Goal: Task Accomplishment & Management: Use online tool/utility

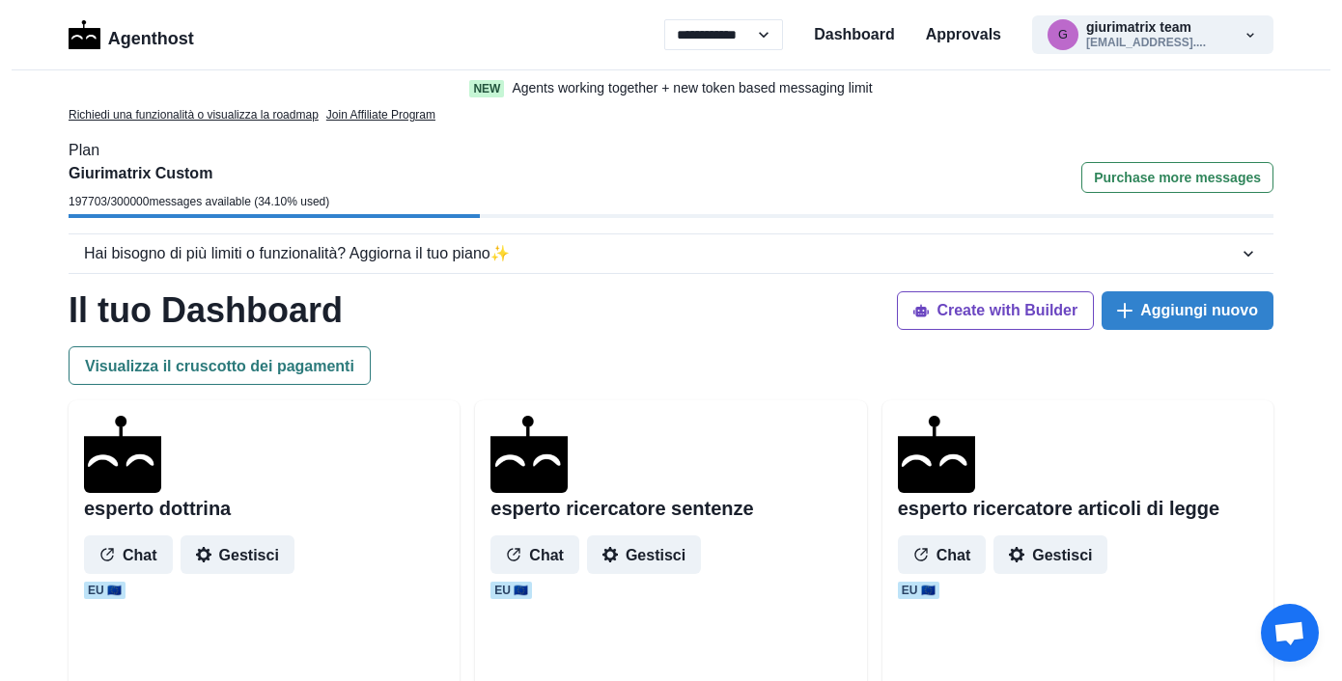
select select "**"
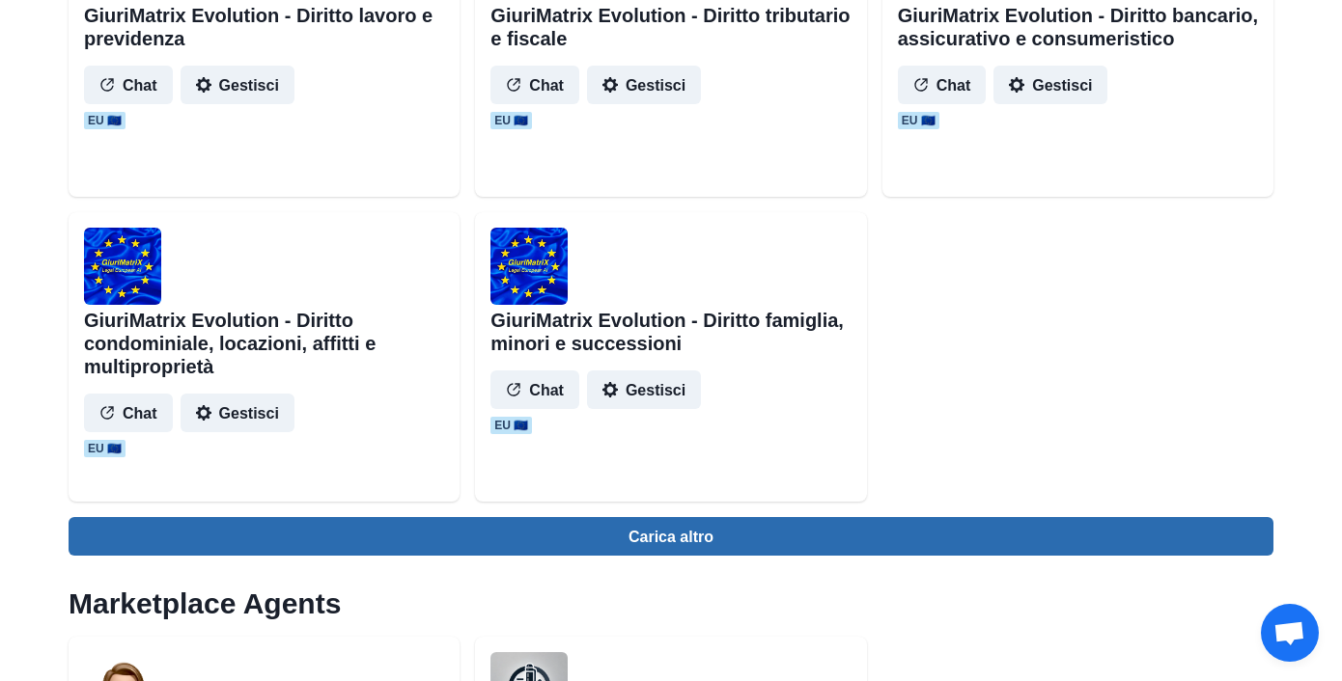
scroll to position [2023, 0]
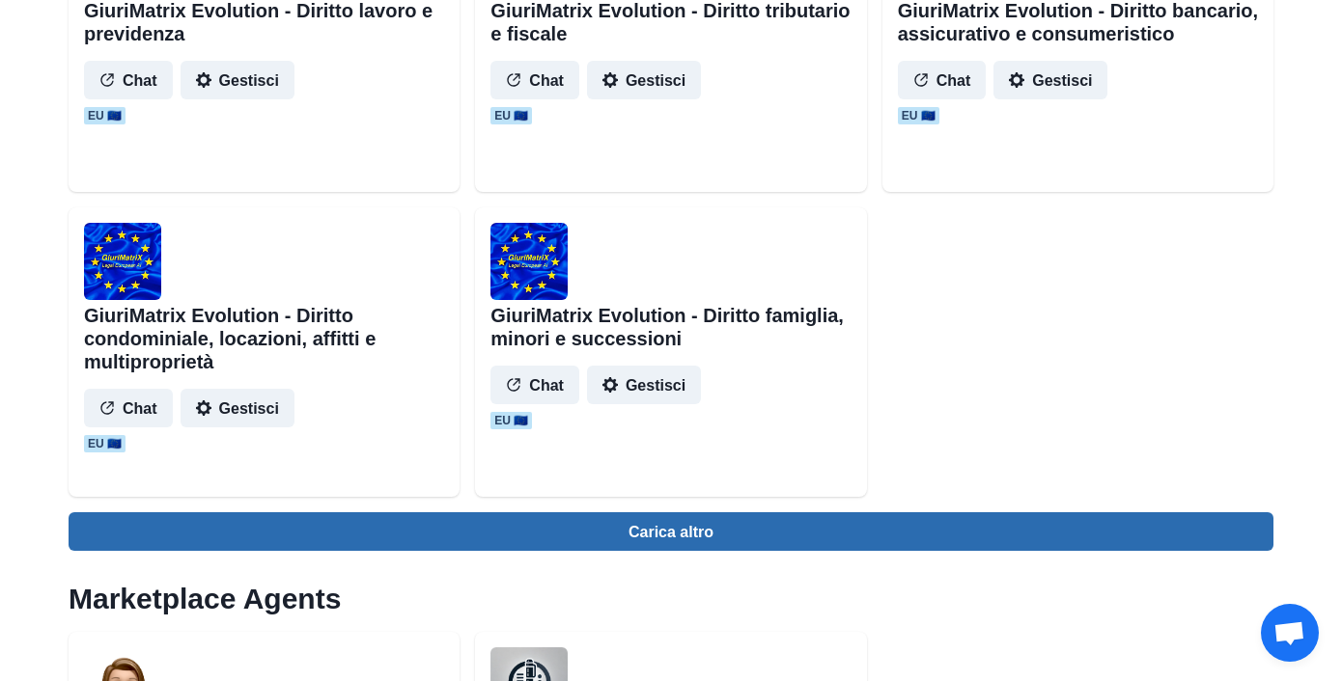
click at [380, 543] on button "Carica altro" at bounding box center [671, 532] width 1205 height 39
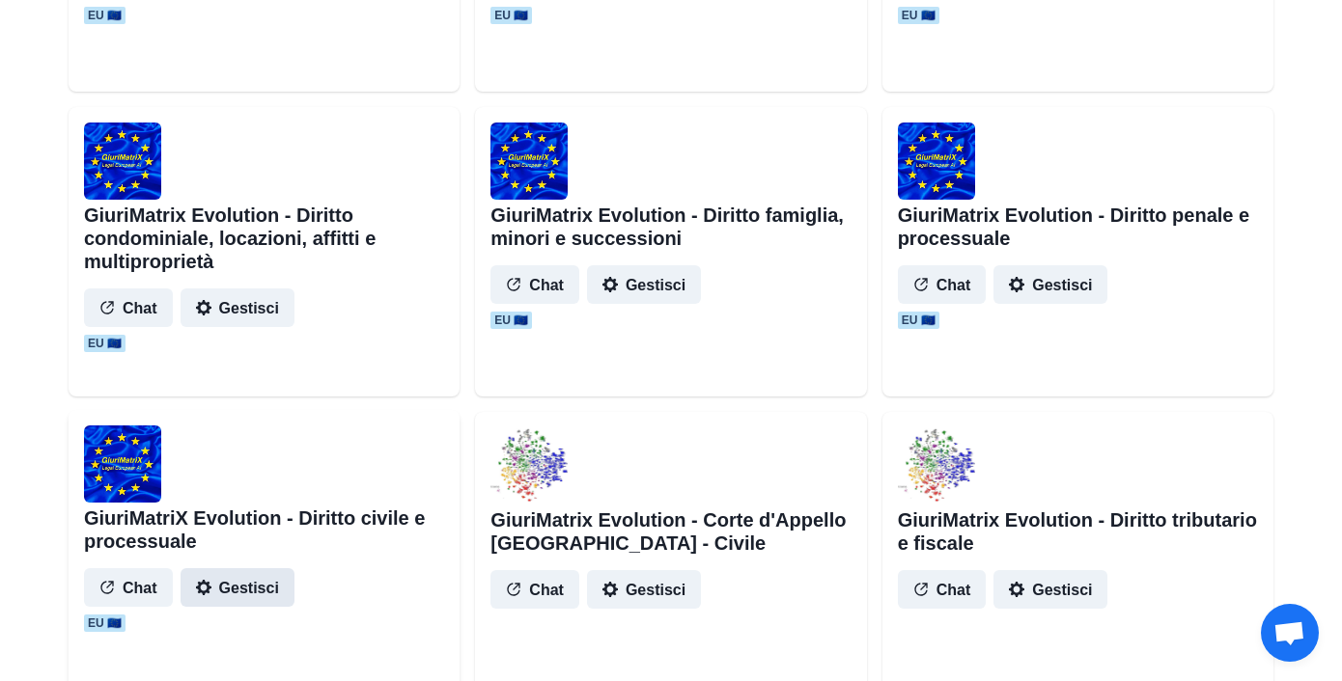
scroll to position [2125, 0]
click at [253, 587] on button "Gestisci" at bounding box center [238, 587] width 114 height 39
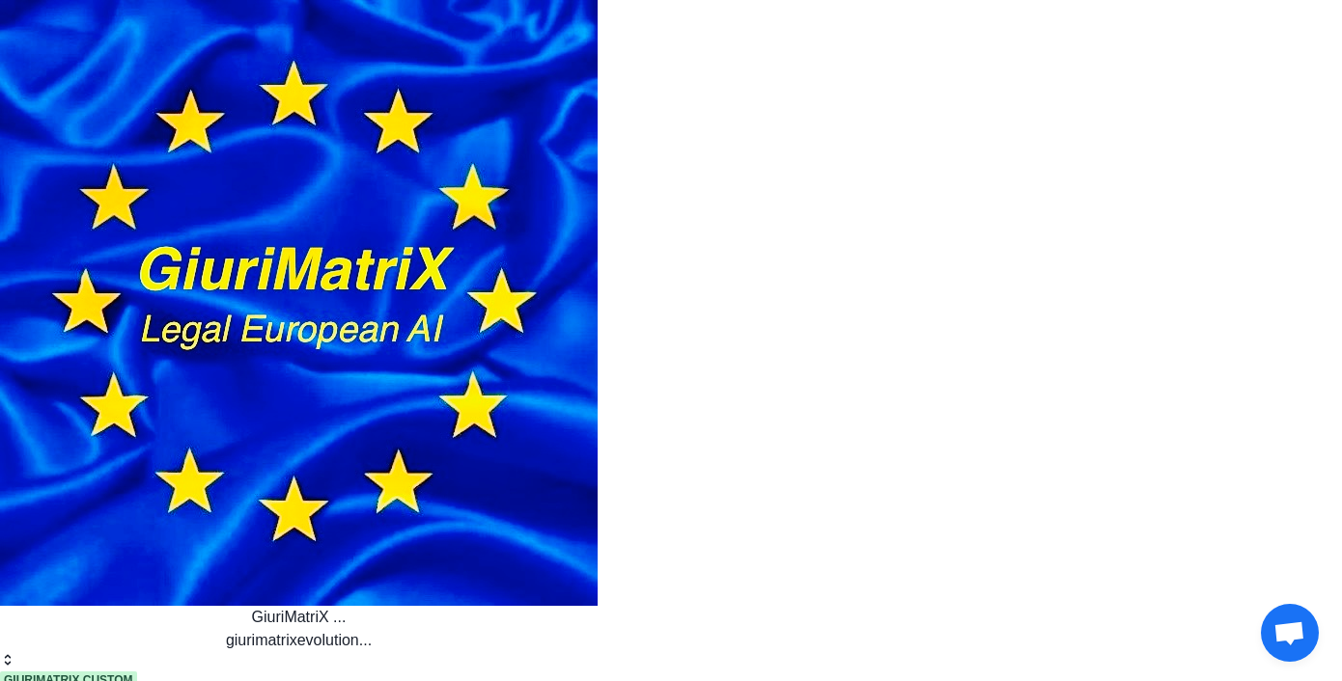
drag, startPoint x: 653, startPoint y: 582, endPoint x: 685, endPoint y: 552, distance: 44.4
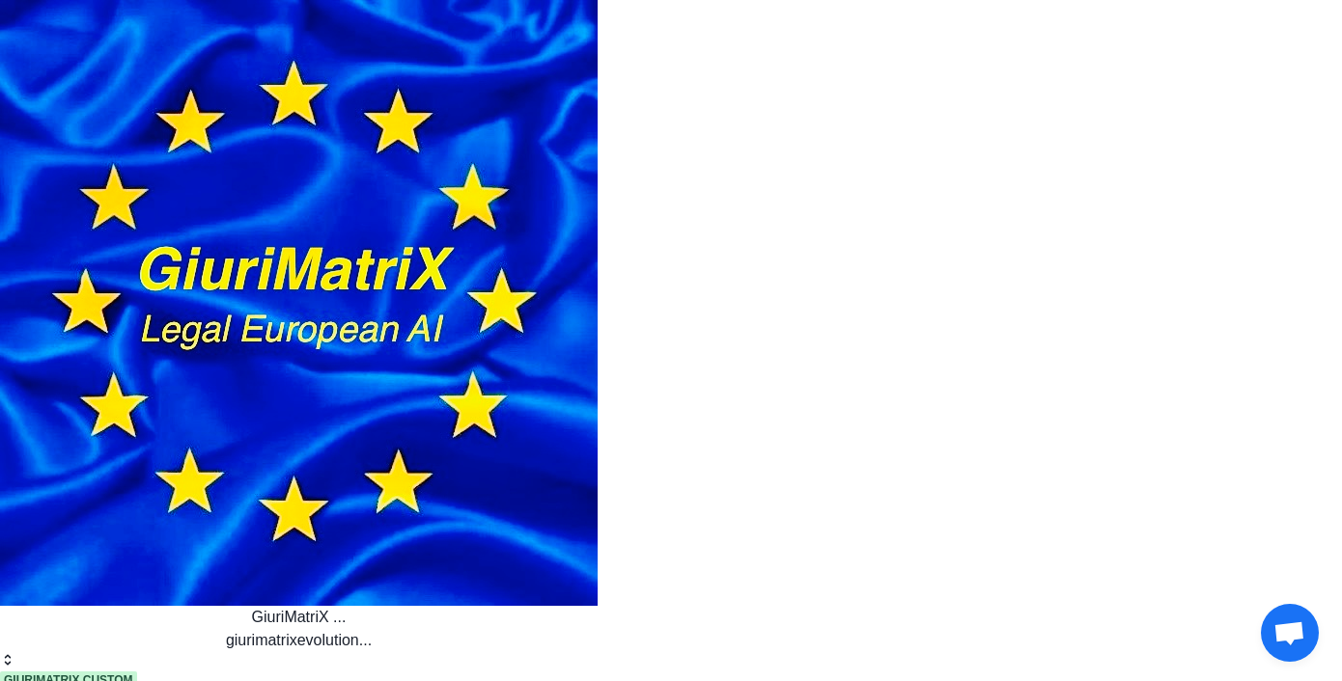
scroll to position [48, 0]
drag, startPoint x: 296, startPoint y: 77, endPoint x: 359, endPoint y: 112, distance: 71.7
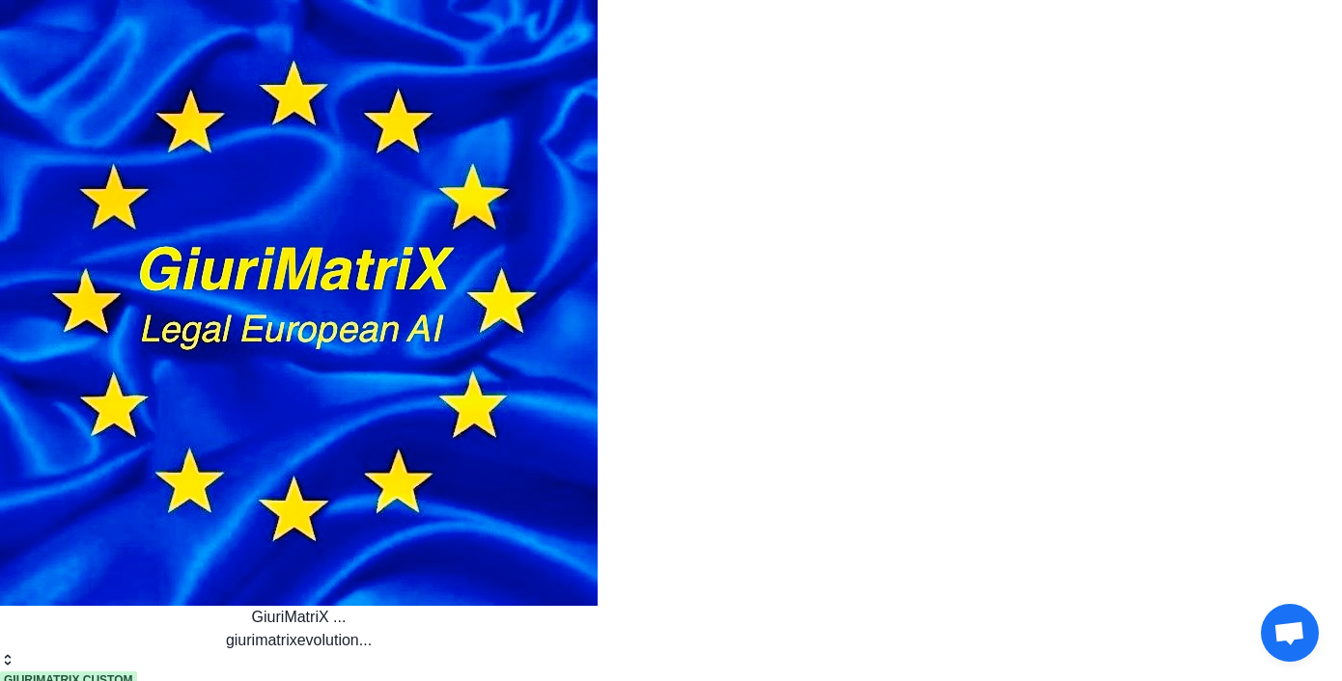
drag, startPoint x: 1077, startPoint y: 34, endPoint x: 1004, endPoint y: 114, distance: 108.6
